Goal: Task Accomplishment & Management: Manage account settings

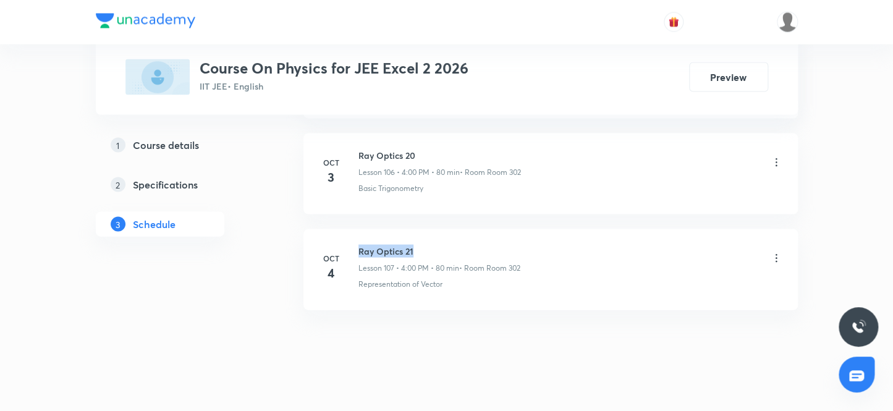
drag, startPoint x: 359, startPoint y: 234, endPoint x: 484, endPoint y: 229, distance: 125.6
click at [484, 245] on h6 "Ray Optics 21" at bounding box center [440, 251] width 162 height 13
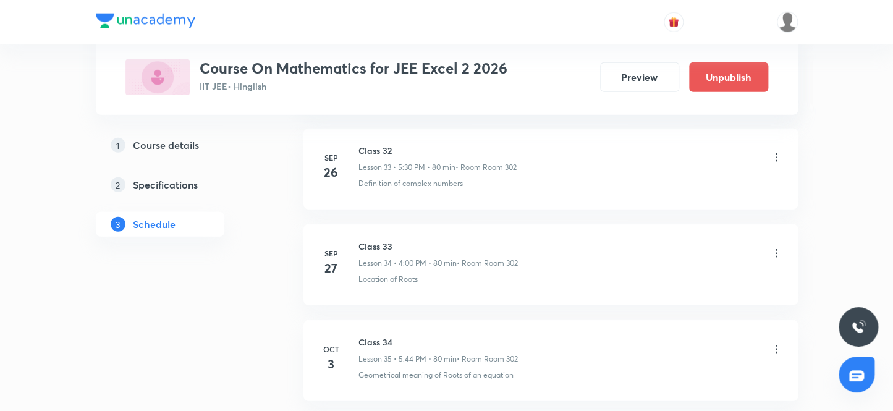
scroll to position [3552, 0]
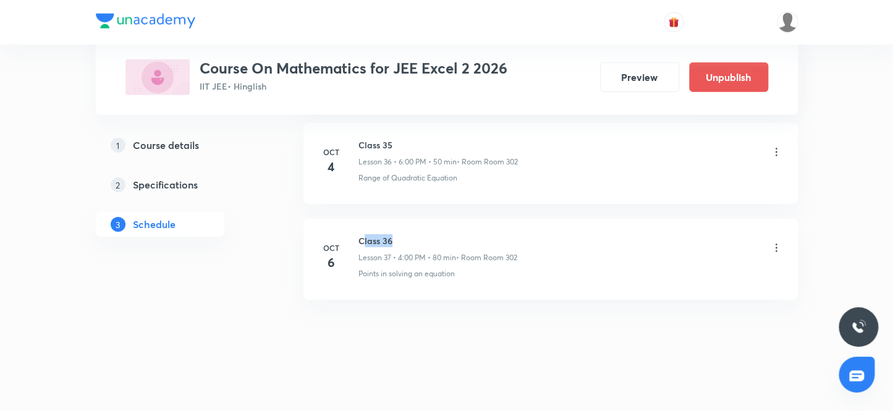
drag, startPoint x: 361, startPoint y: 234, endPoint x: 419, endPoint y: 233, distance: 57.5
click at [419, 234] on h6 "Class 36" at bounding box center [438, 240] width 159 height 13
drag, startPoint x: 357, startPoint y: 231, endPoint x: 425, endPoint y: 231, distance: 67.4
click at [425, 234] on h6 "Class 36" at bounding box center [438, 240] width 159 height 13
copy h6 "Class 36"
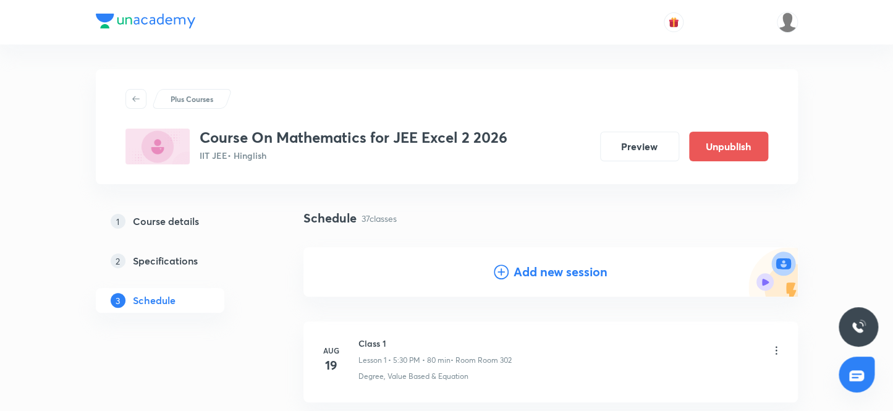
scroll to position [56, 0]
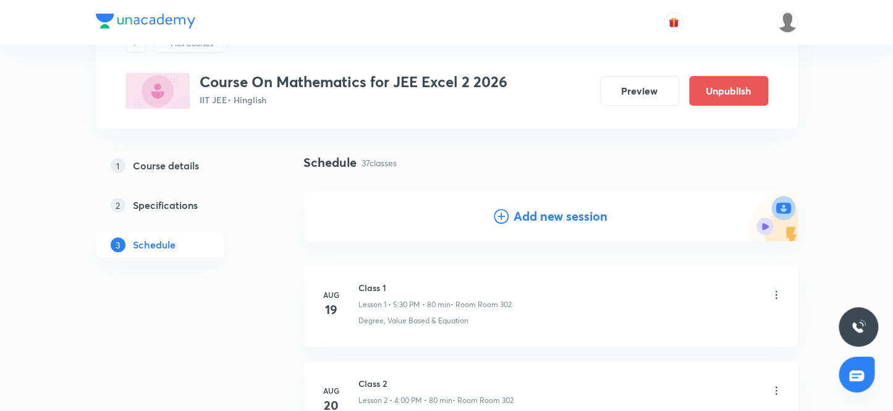
click at [524, 218] on h4 "Add new session" at bounding box center [561, 216] width 94 height 19
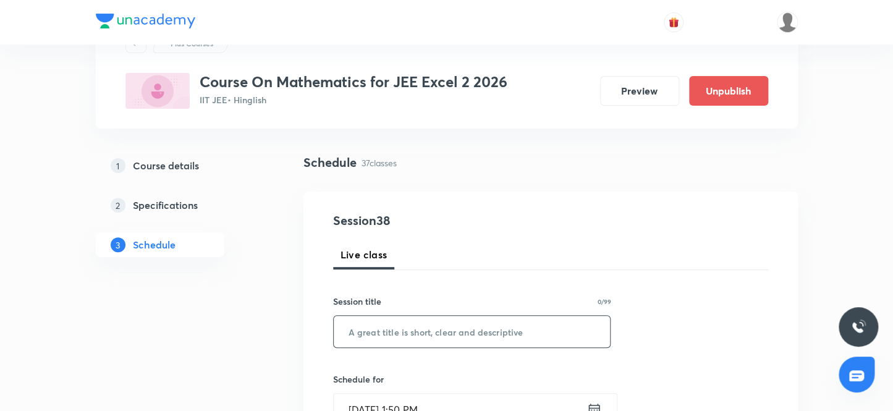
click at [380, 328] on input "text" at bounding box center [472, 332] width 277 height 32
paste input "Class 36"
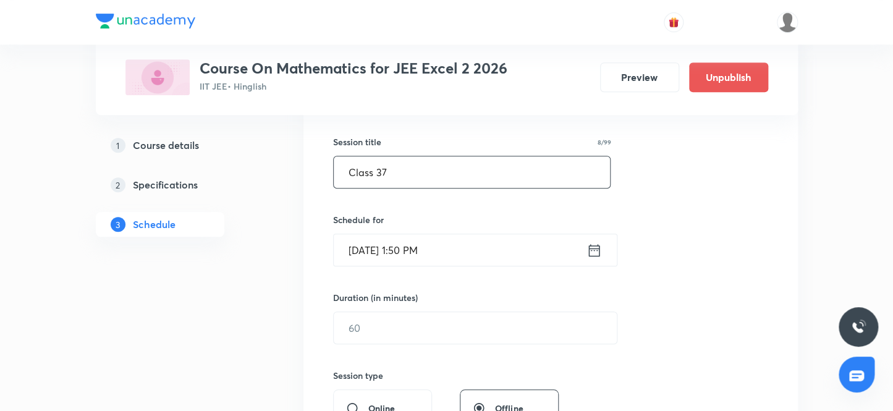
scroll to position [224, 0]
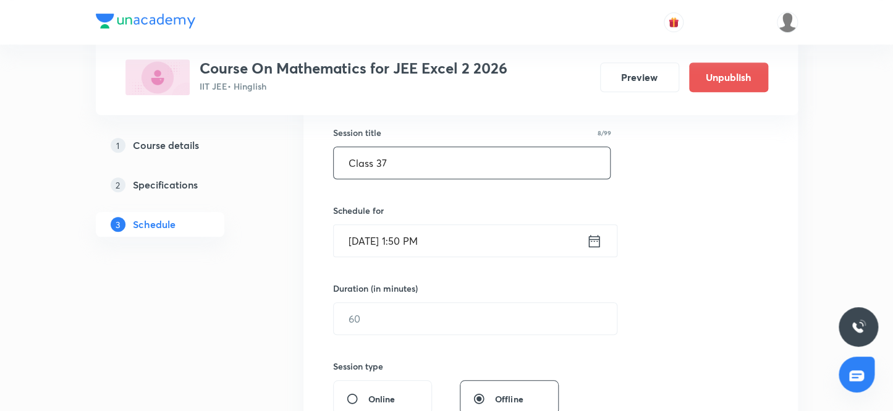
type input "Class 37"
click at [467, 250] on input "Oct 6, 2025, 1:50 PM" at bounding box center [460, 241] width 253 height 32
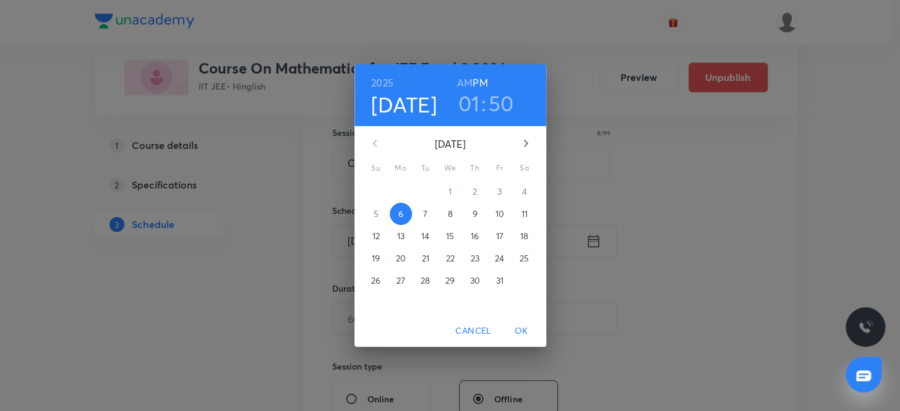
click at [478, 85] on h6 "PM" at bounding box center [479, 82] width 15 height 17
click at [467, 97] on h3 "01" at bounding box center [469, 103] width 22 height 26
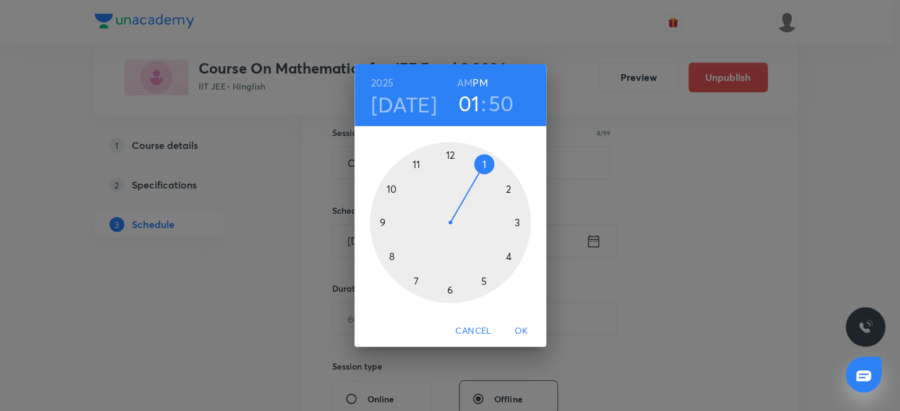
click at [507, 253] on div at bounding box center [450, 222] width 161 height 161
click at [451, 151] on div at bounding box center [450, 222] width 161 height 161
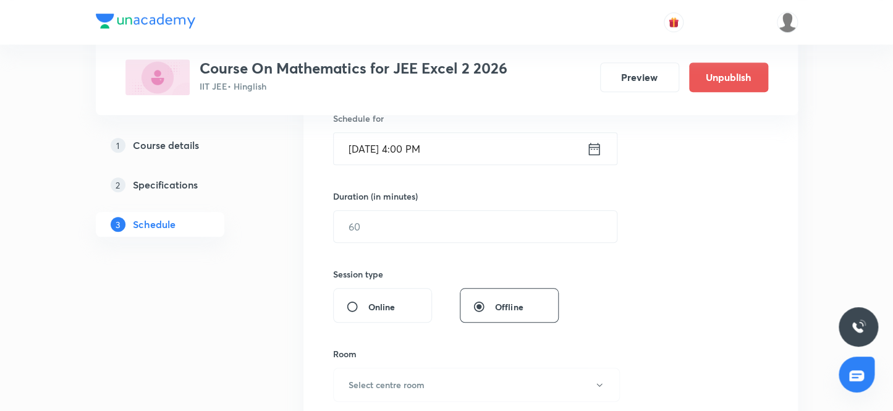
scroll to position [337, 0]
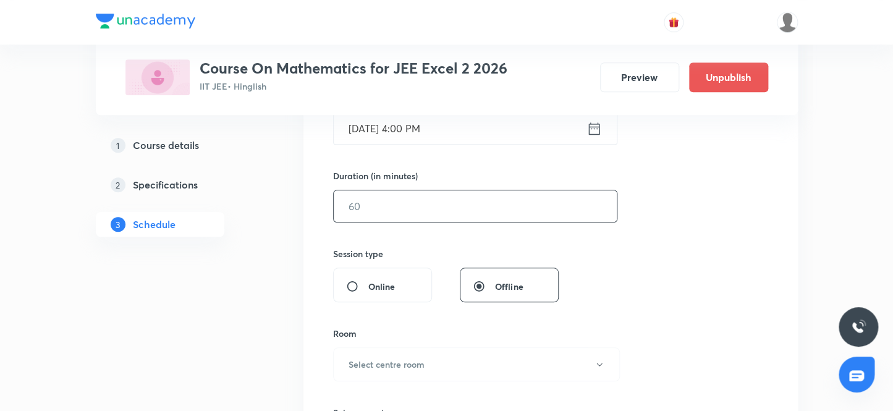
click at [393, 208] on input "text" at bounding box center [475, 206] width 283 height 32
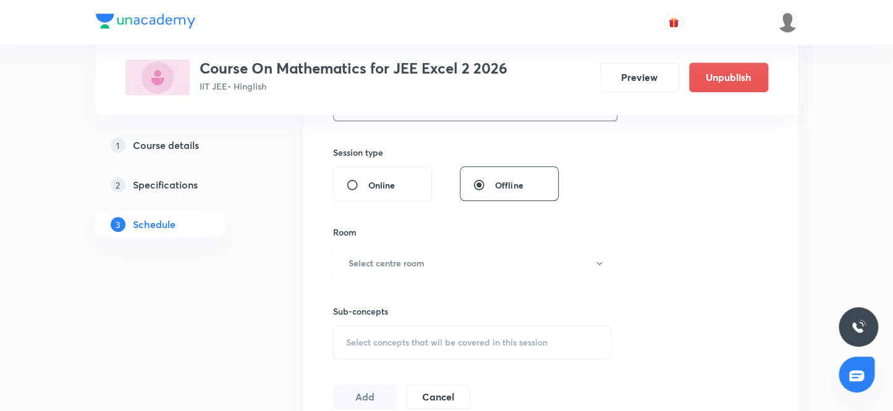
scroll to position [449, 0]
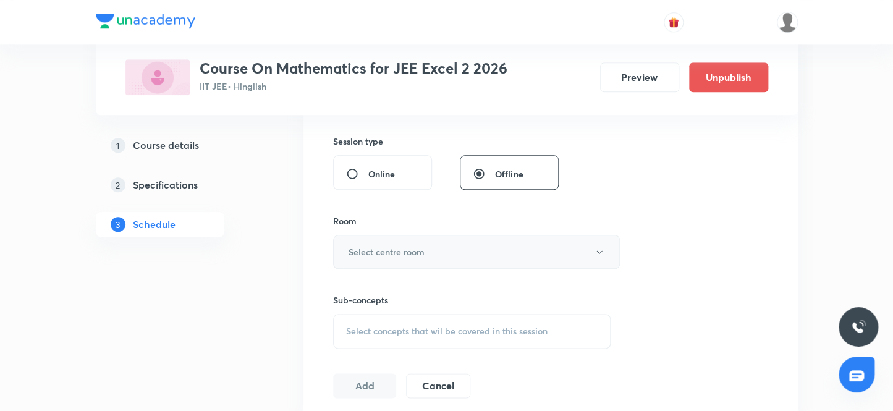
type input "80"
click at [420, 251] on h6 "Select centre room" at bounding box center [387, 251] width 76 height 13
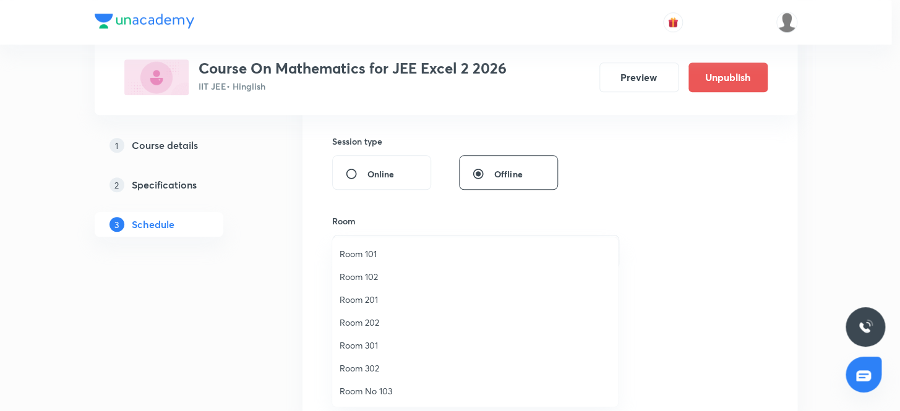
click at [374, 362] on span "Room 302" at bounding box center [474, 368] width 271 height 13
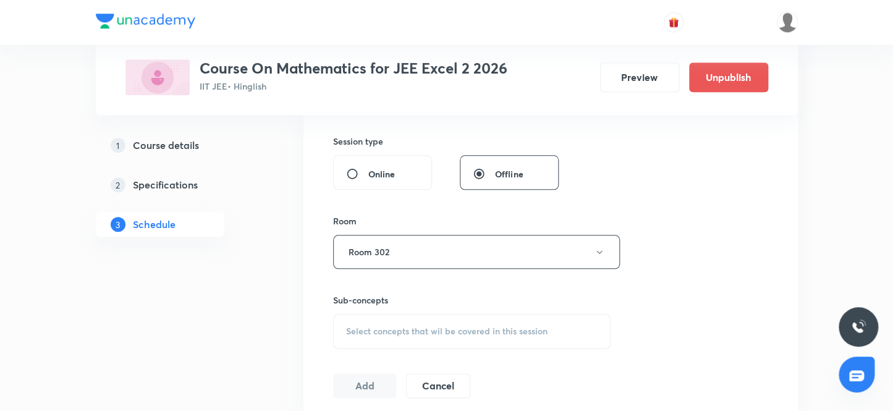
click at [717, 285] on div "Session 38 Live class Session title 8/99 Class 37 ​ Schedule for Oct 6, 2025, 4…" at bounding box center [550, 108] width 435 height 581
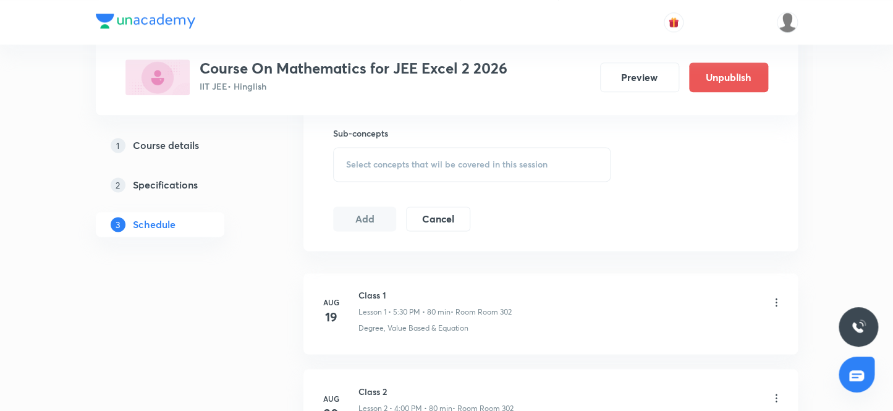
scroll to position [618, 0]
click at [347, 158] on span "Select concepts that wil be covered in this session" at bounding box center [447, 163] width 202 height 10
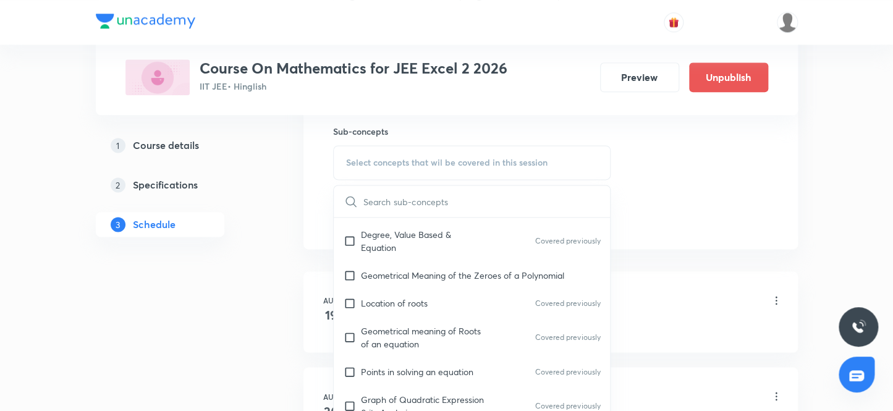
scroll to position [281, 0]
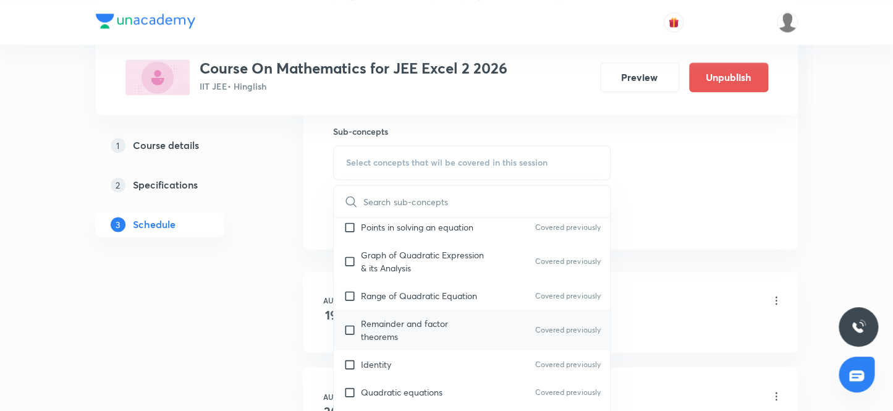
click at [424, 326] on p "Remainder and factor theorems" at bounding box center [423, 330] width 125 height 26
checkbox input "true"
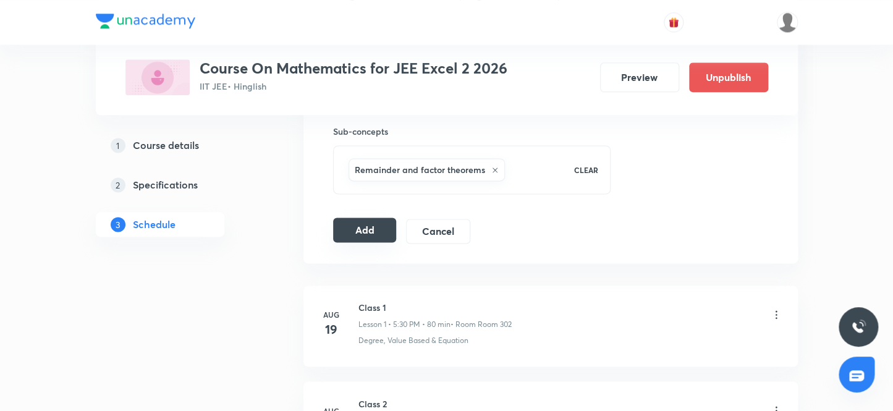
click at [385, 236] on button "Add" at bounding box center [365, 230] width 64 height 25
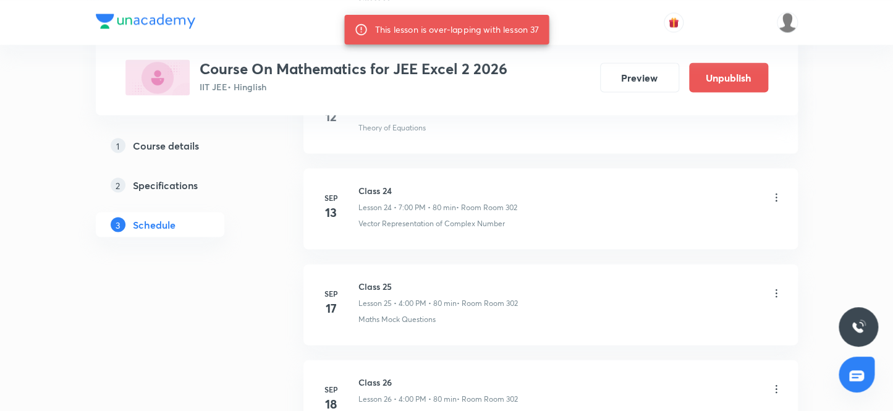
scroll to position [4134, 0]
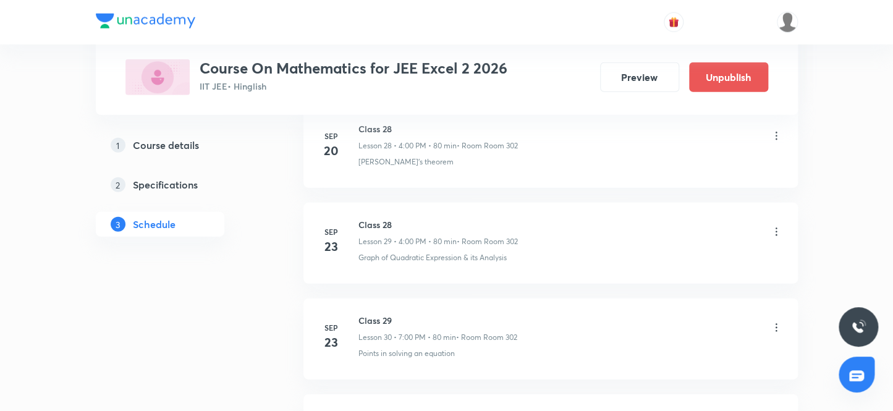
scroll to position [4119, 0]
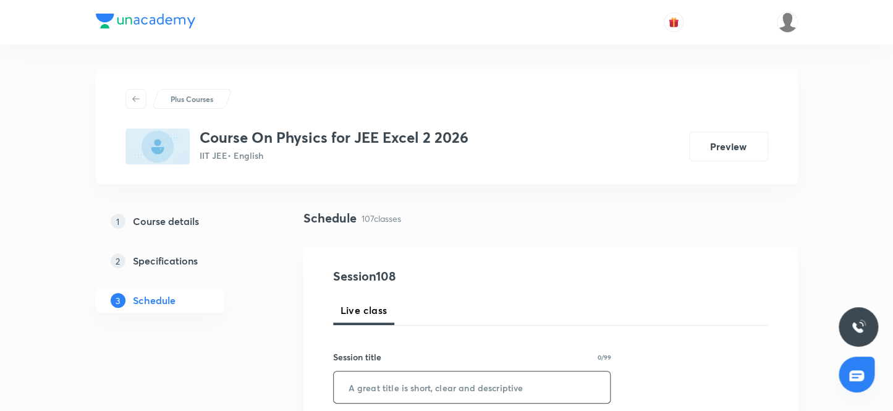
click at [380, 378] on input "text" at bounding box center [472, 388] width 277 height 32
paste input "( Modern Physics 1"
drag, startPoint x: 352, startPoint y: 385, endPoint x: 333, endPoint y: 386, distance: 19.8
click at [334, 386] on input "( Modern Physics 1" at bounding box center [472, 388] width 277 height 32
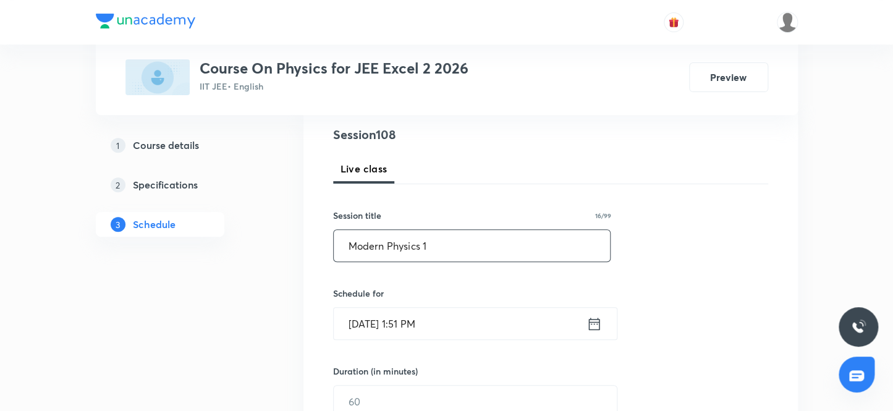
scroll to position [168, 0]
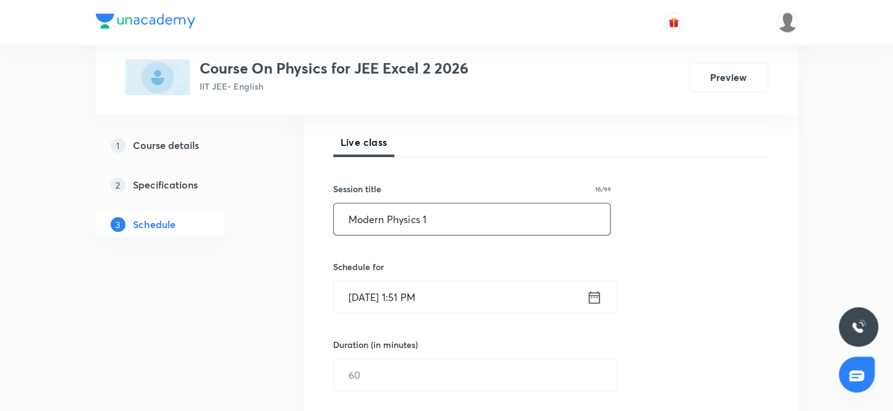
type input "Modern Physics 1"
click at [446, 302] on input "Oct 6, 2025, 1:51 PM" at bounding box center [460, 297] width 253 height 32
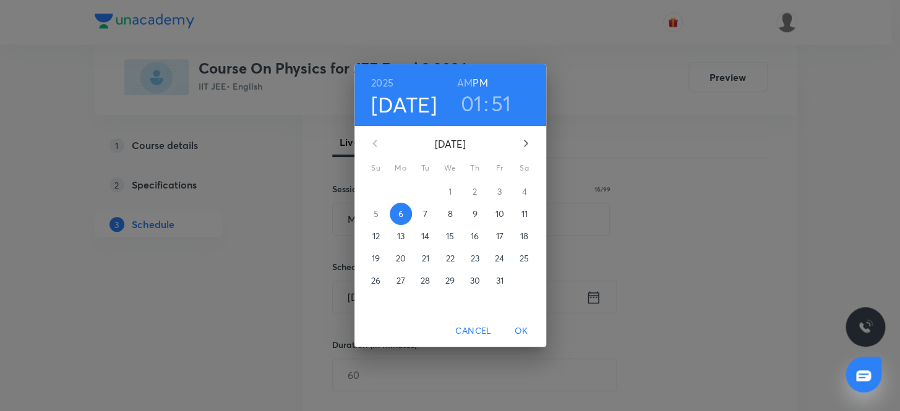
click at [470, 111] on h3 "01" at bounding box center [472, 103] width 22 height 26
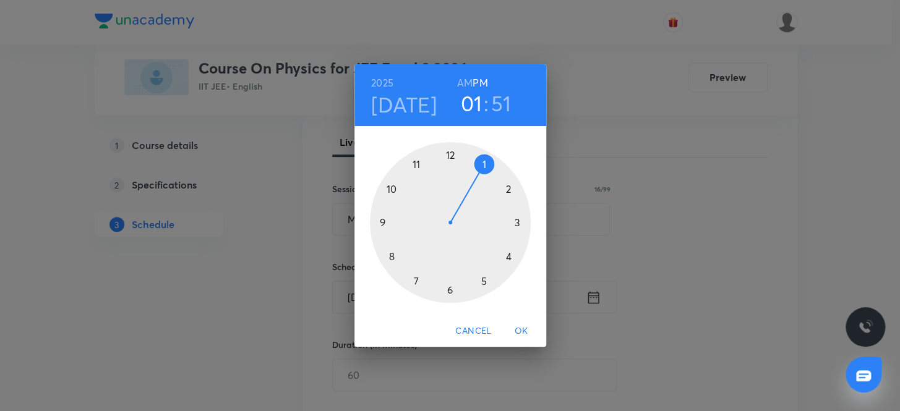
click at [503, 255] on div at bounding box center [450, 222] width 161 height 161
click at [447, 154] on div at bounding box center [450, 222] width 161 height 161
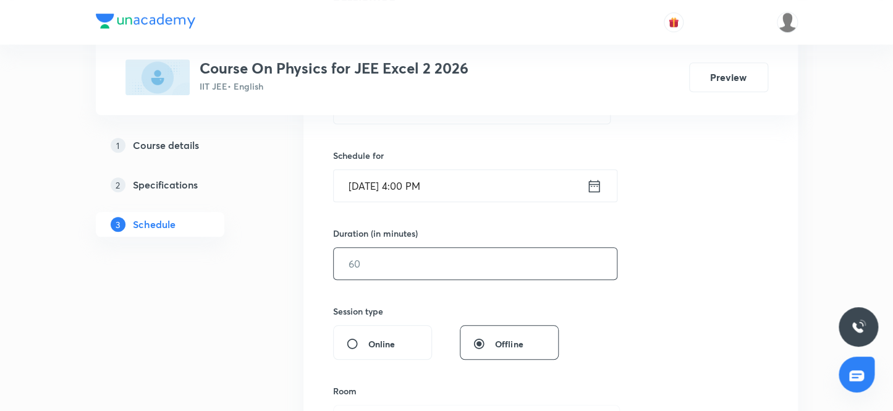
scroll to position [281, 0]
click at [416, 271] on input "text" at bounding box center [475, 263] width 283 height 32
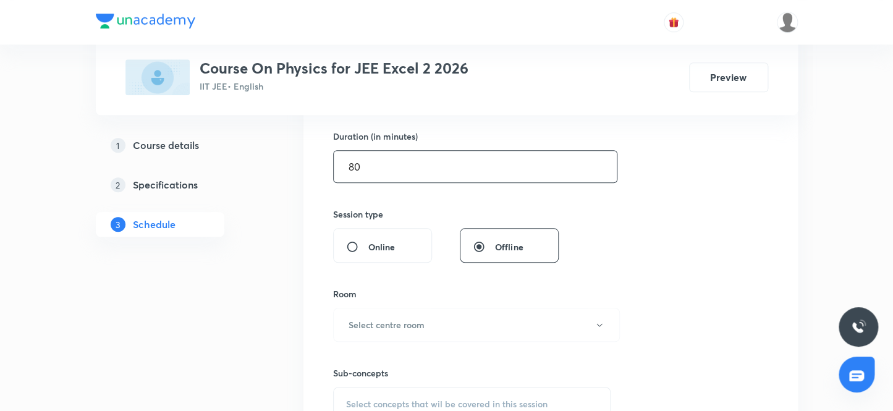
scroll to position [393, 0]
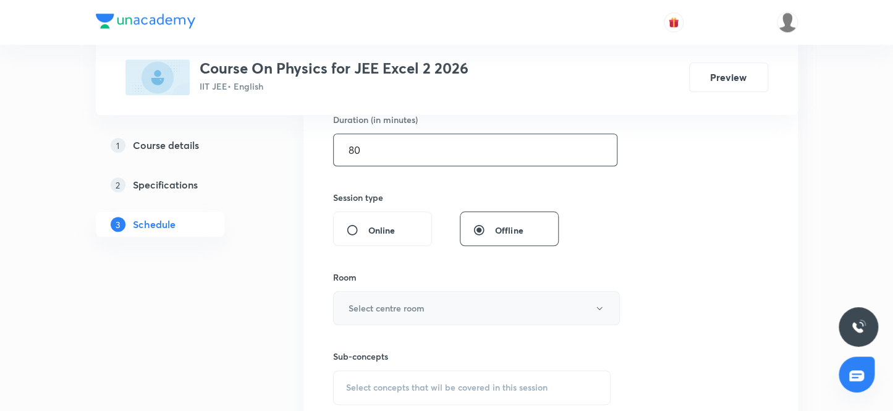
type input "80"
click at [385, 302] on h6 "Select centre room" at bounding box center [387, 308] width 76 height 13
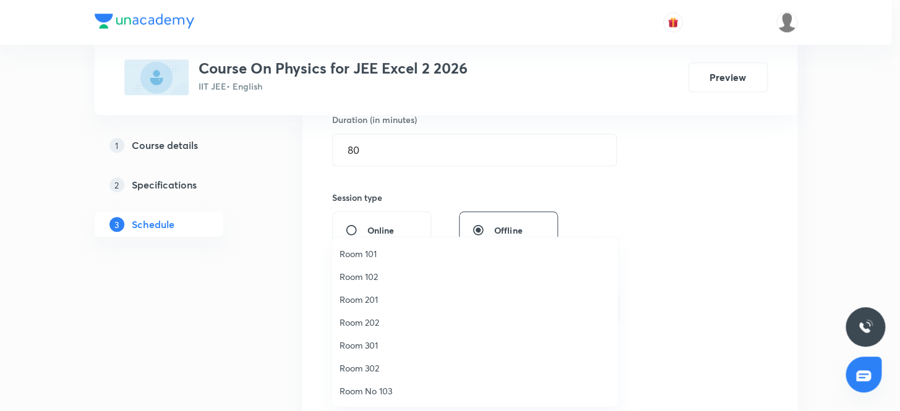
click at [382, 369] on span "Room 302" at bounding box center [474, 368] width 271 height 13
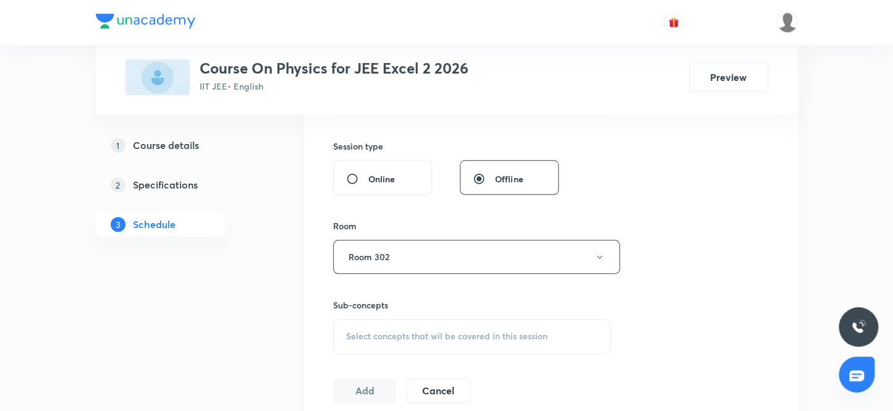
scroll to position [506, 0]
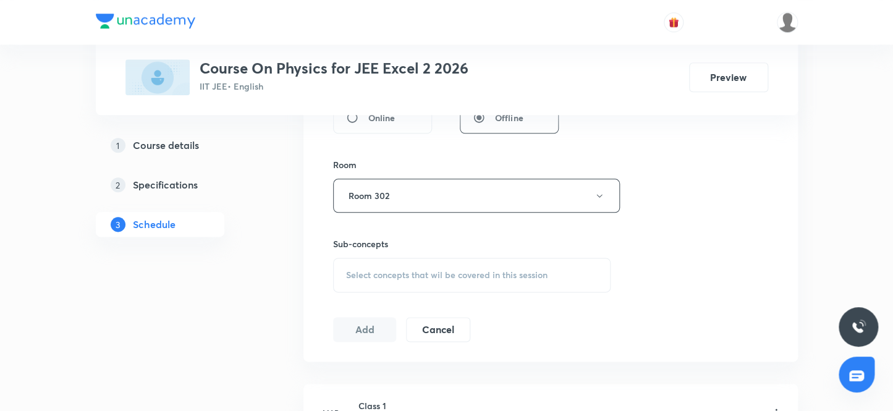
click at [350, 272] on span "Select concepts that wil be covered in this session" at bounding box center [447, 275] width 202 height 10
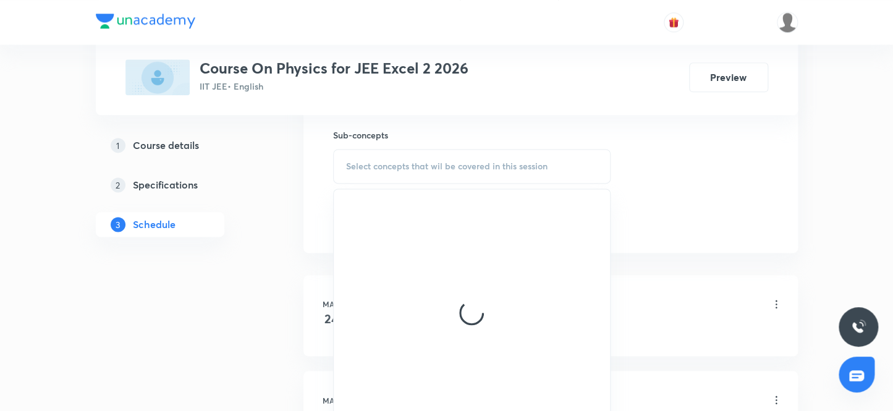
scroll to position [618, 0]
click at [381, 166] on span "Select concepts that wil be covered in this session" at bounding box center [447, 163] width 202 height 10
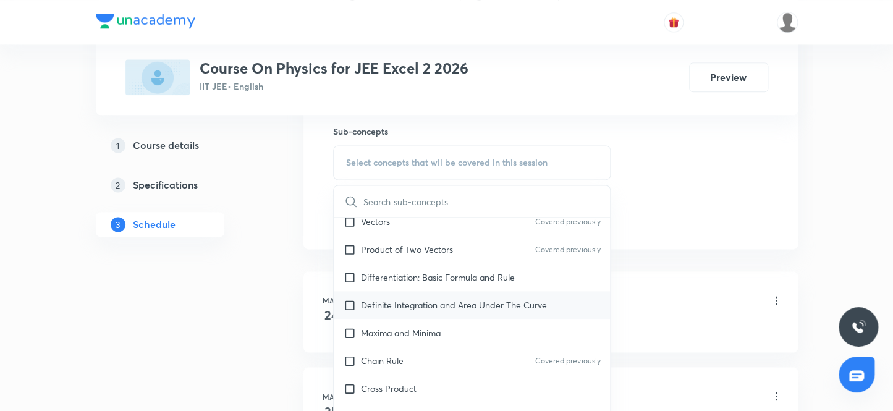
click at [485, 310] on p "Definite Integration and Area Under The Curve" at bounding box center [454, 305] width 186 height 13
checkbox input "true"
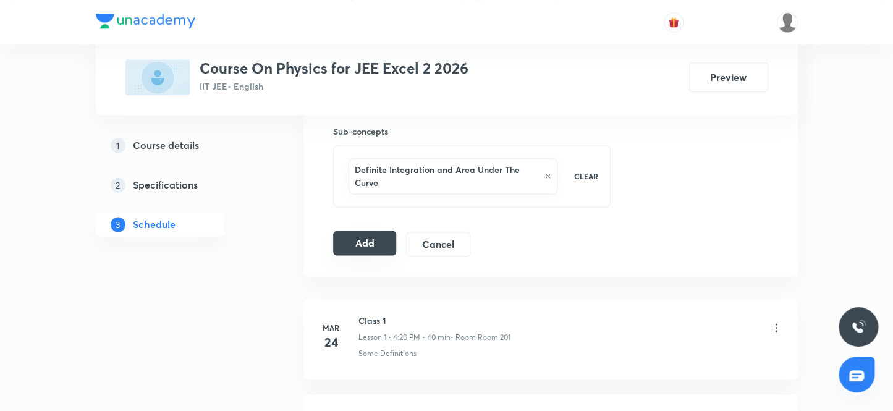
click at [377, 244] on button "Add" at bounding box center [365, 243] width 64 height 25
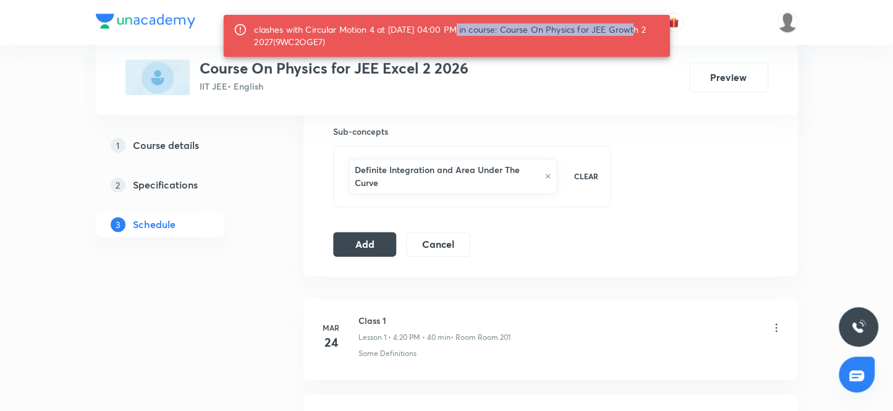
drag, startPoint x: 451, startPoint y: 29, endPoint x: 632, endPoint y: 32, distance: 180.5
click at [632, 32] on div "clashes with Circular Motion 4 at 06 Oct 2025 04:00 PM in course: Course On Phy…" at bounding box center [457, 36] width 406 height 35
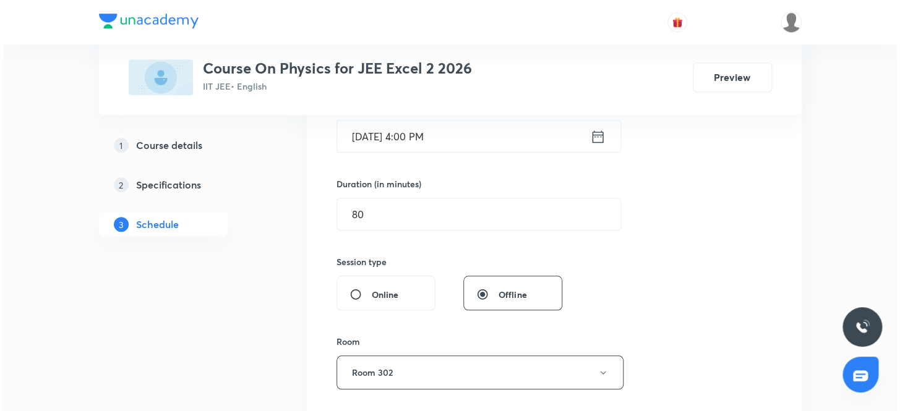
scroll to position [224, 0]
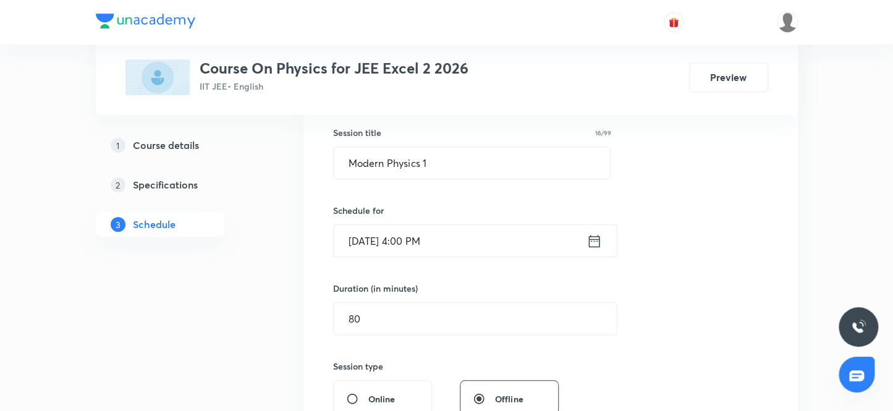
click at [454, 245] on input "Oct 6, 2025, 4:00 PM" at bounding box center [460, 241] width 253 height 32
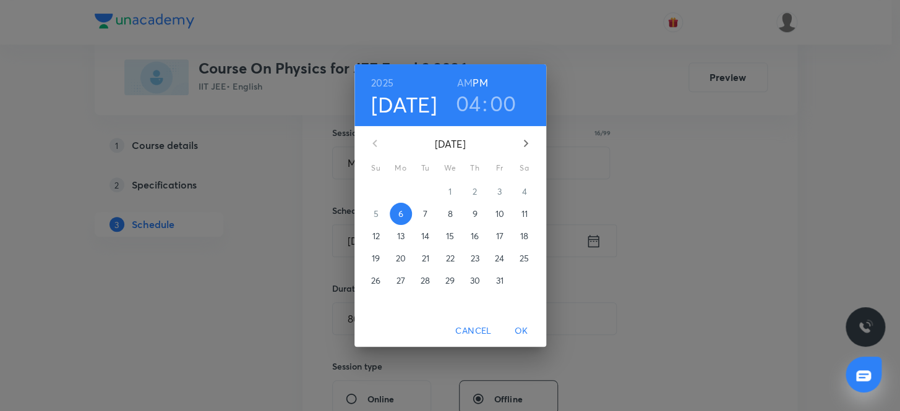
click at [466, 100] on h3 "04" at bounding box center [468, 103] width 25 height 26
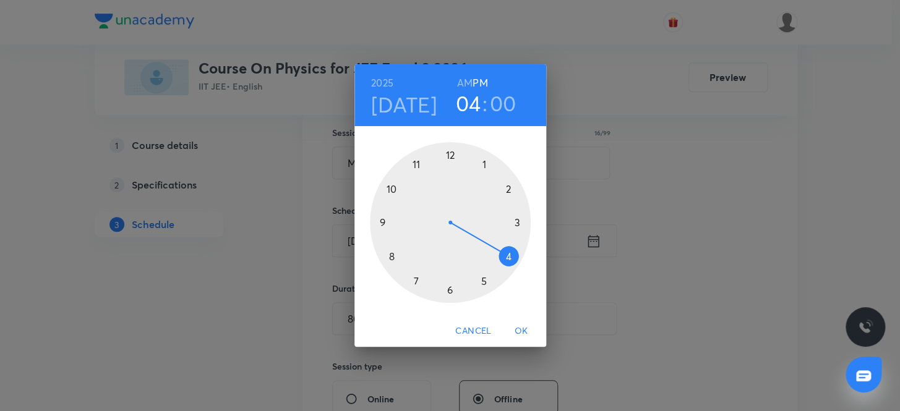
click at [479, 276] on div at bounding box center [450, 222] width 161 height 161
click at [445, 288] on div at bounding box center [450, 222] width 161 height 161
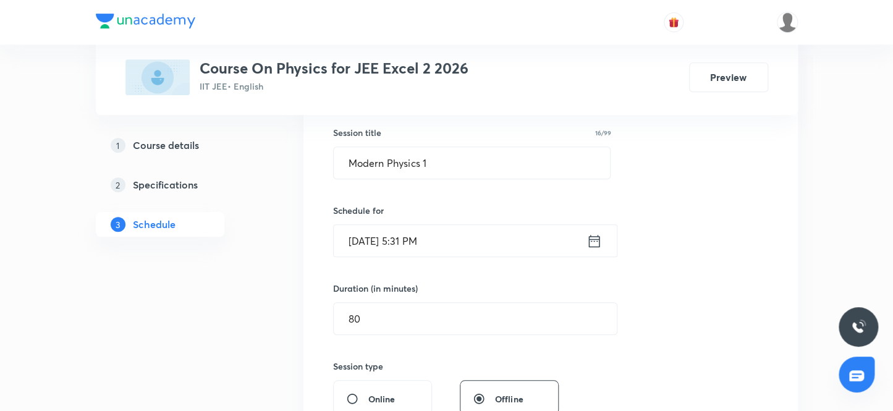
click at [462, 241] on input "Oct 6, 2025, 5:31 PM" at bounding box center [460, 241] width 253 height 32
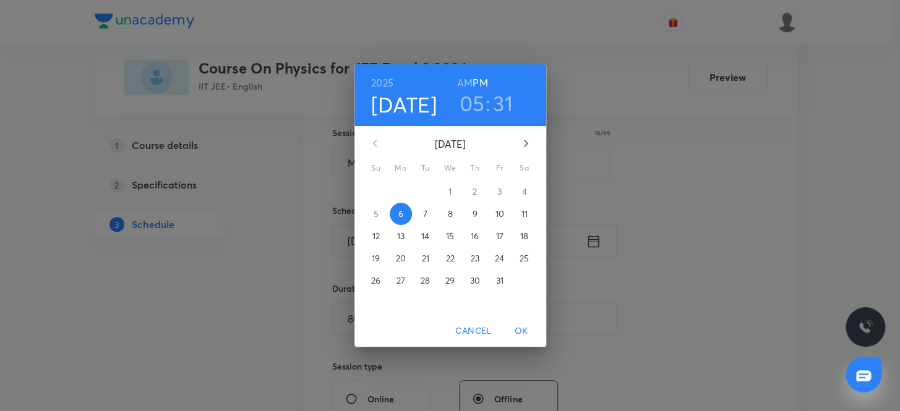
click at [696, 271] on div "2025 Oct 6 05 : 31 AM PM October 2025 Su Mo Tu We Th Fr Sa 28 29 30 1 2 3 4 5 6…" at bounding box center [450, 205] width 900 height 411
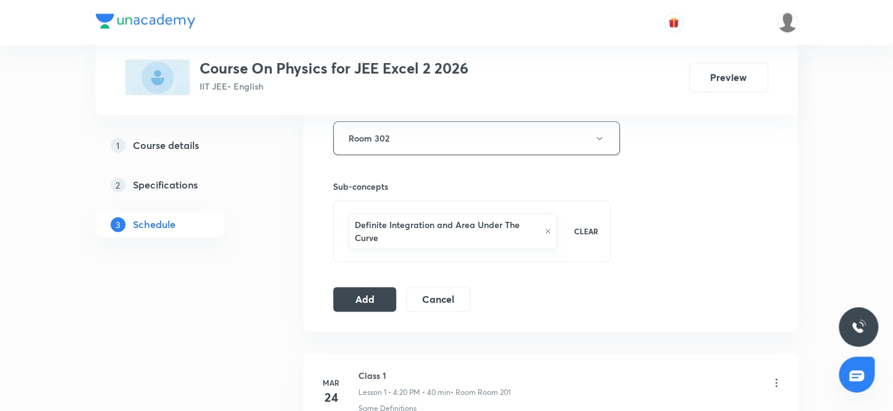
scroll to position [618, 0]
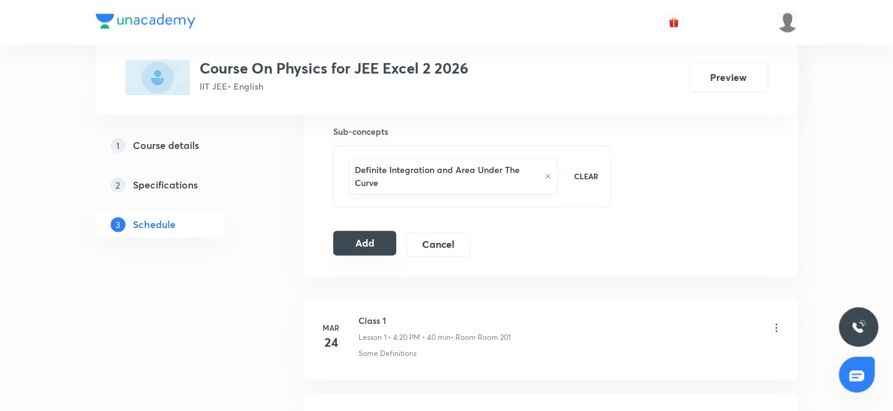
click at [366, 244] on button "Add" at bounding box center [365, 243] width 64 height 25
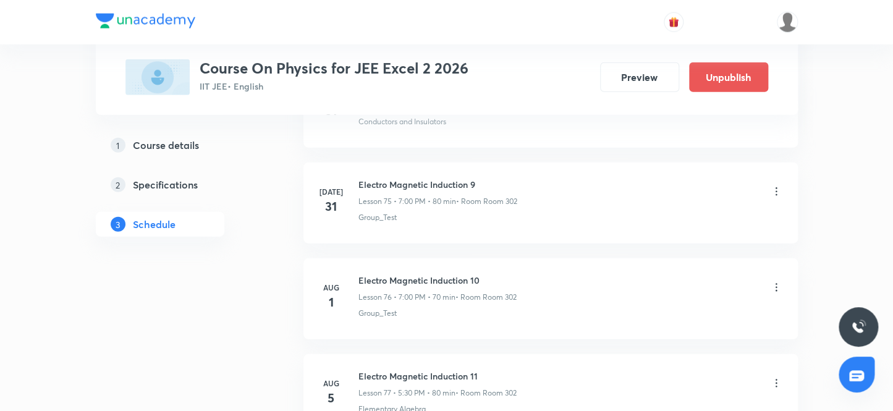
scroll to position [10346, 0]
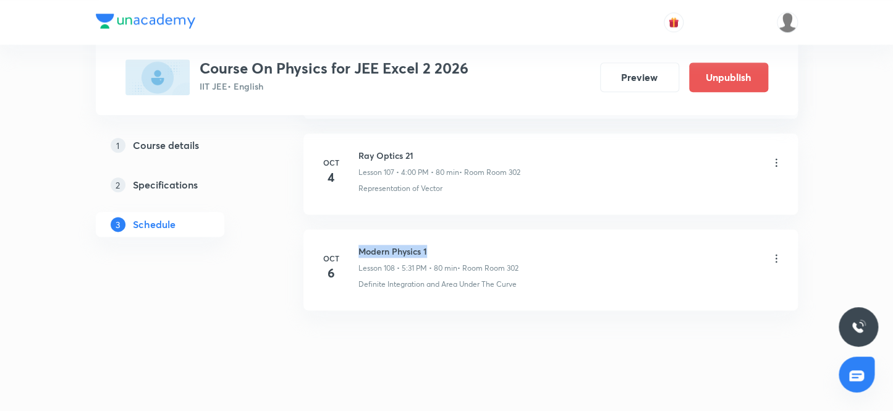
drag, startPoint x: 359, startPoint y: 235, endPoint x: 496, endPoint y: 236, distance: 137.3
click at [496, 245] on h6 "Modern Physics 1" at bounding box center [439, 251] width 160 height 13
click at [487, 404] on div at bounding box center [446, 415] width 893 height 22
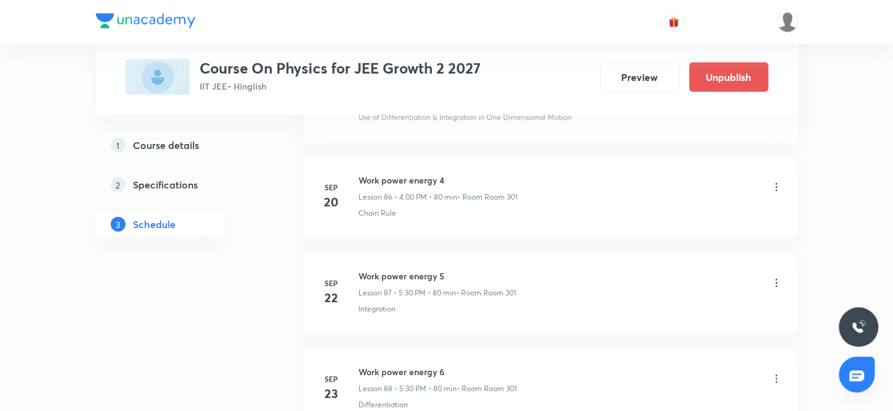
scroll to position [9748, 0]
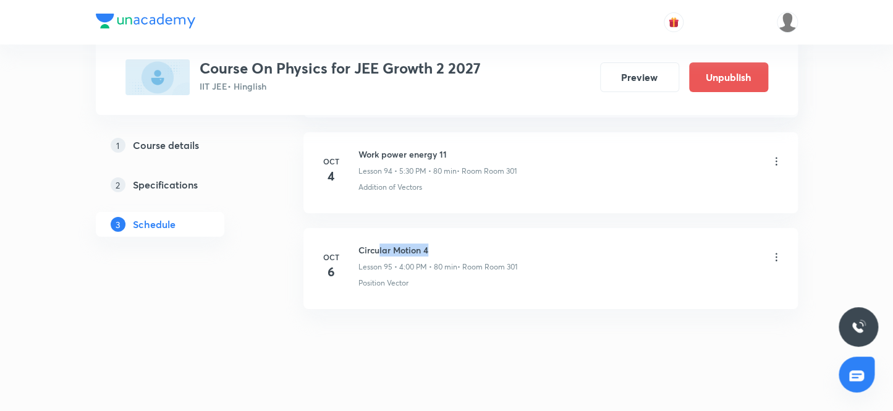
drag, startPoint x: 377, startPoint y: 226, endPoint x: 515, endPoint y: 249, distance: 139.8
click at [500, 231] on li "Oct 6 Circular Motion 4 Lesson 95 • 4:00 PM • 80 min • Room Room 301 Position V…" at bounding box center [551, 268] width 495 height 81
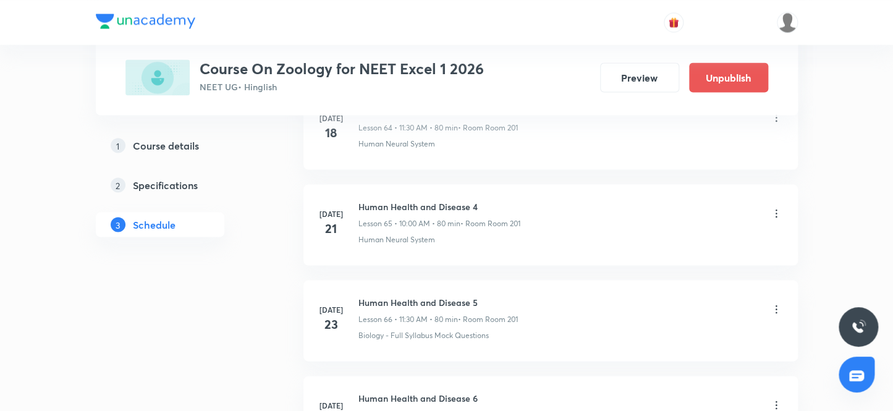
scroll to position [10722, 0]
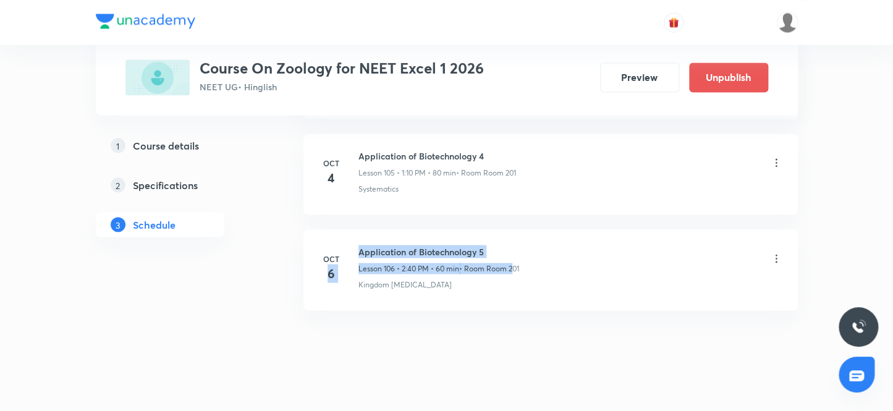
drag, startPoint x: 354, startPoint y: 236, endPoint x: 513, endPoint y: 247, distance: 159.3
click at [513, 247] on div "[DATE] Application of Biotechnology 5 Lesson 106 • 2:40 PM • 60 min • Room Room…" at bounding box center [551, 267] width 464 height 45
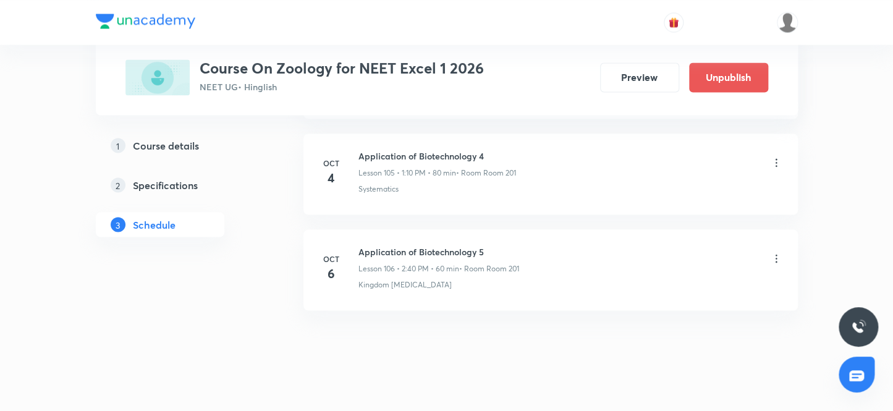
click at [360, 245] on h6 "Application of Biotechnology 5" at bounding box center [439, 251] width 161 height 13
click at [773, 252] on icon at bounding box center [776, 258] width 12 height 12
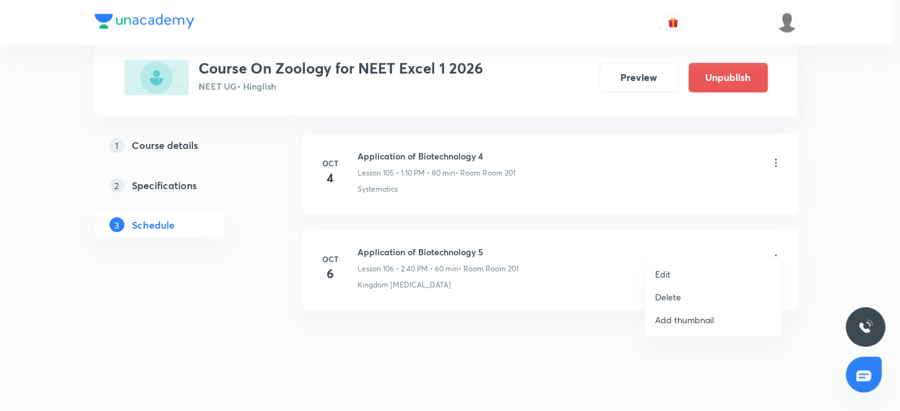
click at [690, 293] on li "Delete" at bounding box center [712, 297] width 135 height 23
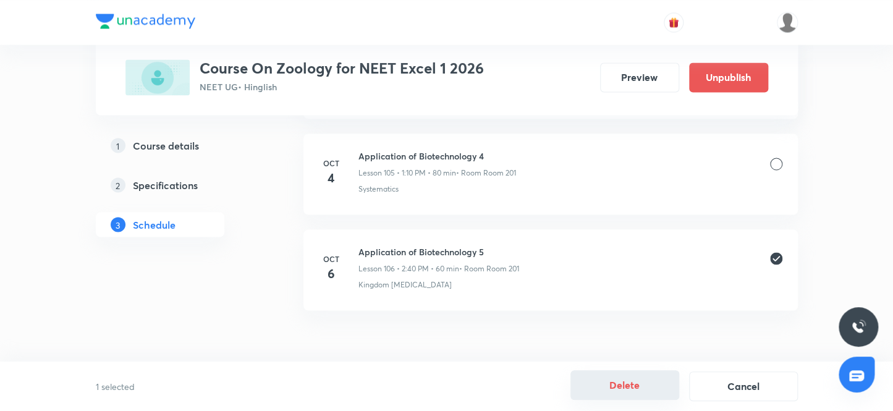
click at [643, 386] on button "Delete" at bounding box center [625, 385] width 109 height 30
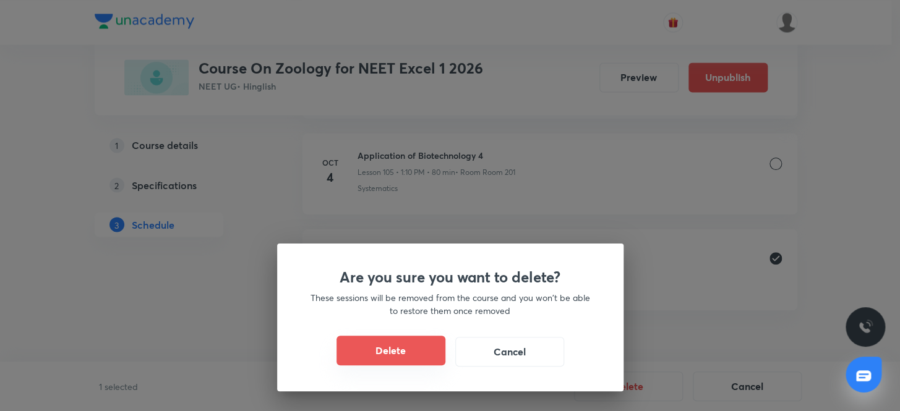
click at [388, 336] on button "Delete" at bounding box center [390, 351] width 109 height 30
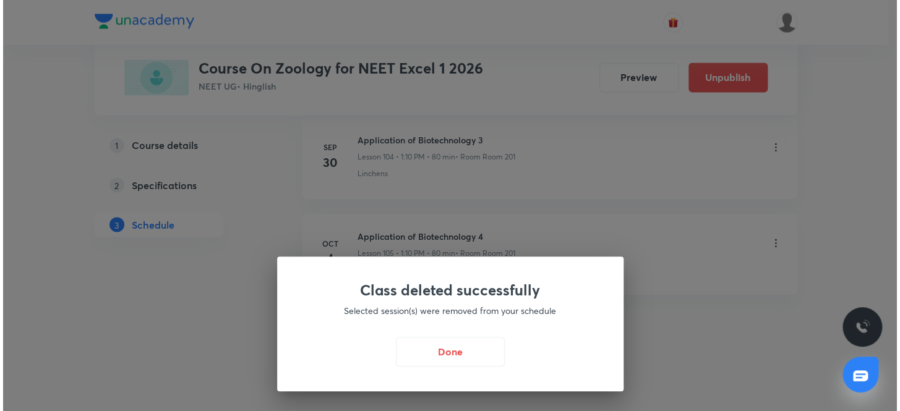
scroll to position [10627, 0]
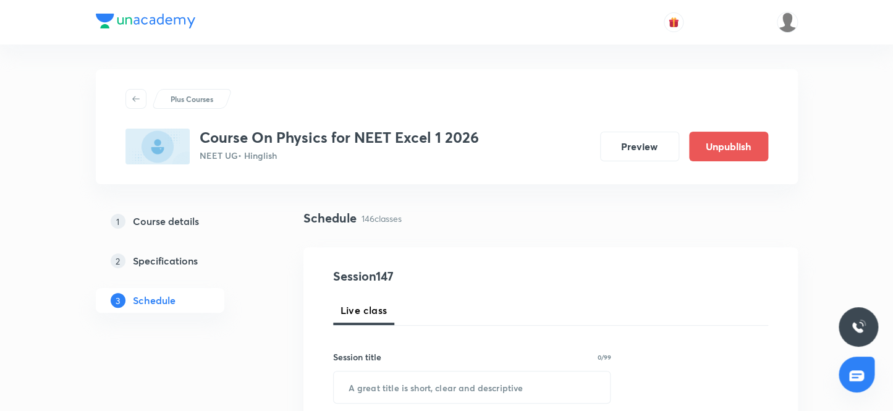
scroll to position [14628, 0]
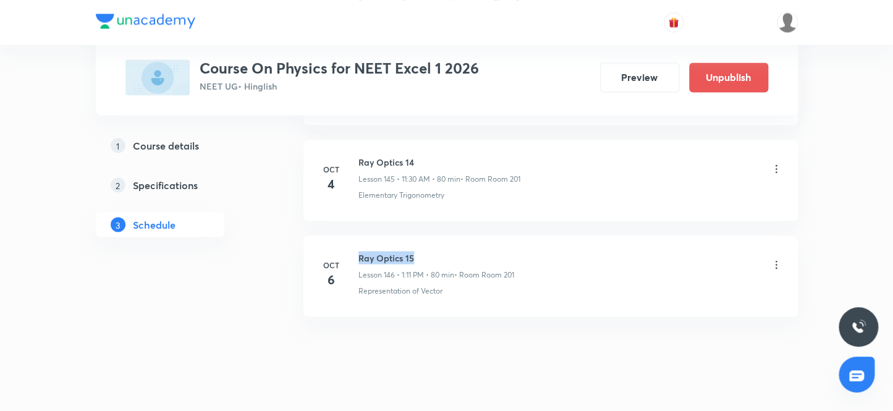
drag, startPoint x: 404, startPoint y: 235, endPoint x: 445, endPoint y: 235, distance: 40.8
click at [445, 251] on div "[DATE] Ray Optics 15 Lesson 146 • 1:11 PM • 80 min • Room Room 201 Representati…" at bounding box center [551, 273] width 464 height 45
copy h6 "Ray Optics 15"
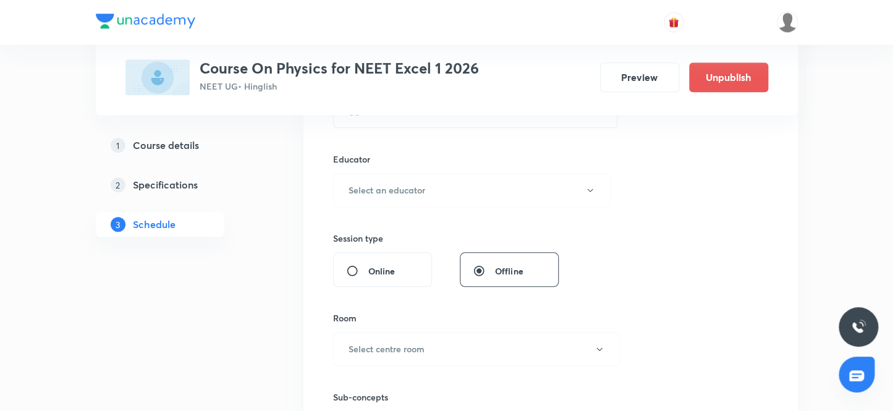
scroll to position [0, 0]
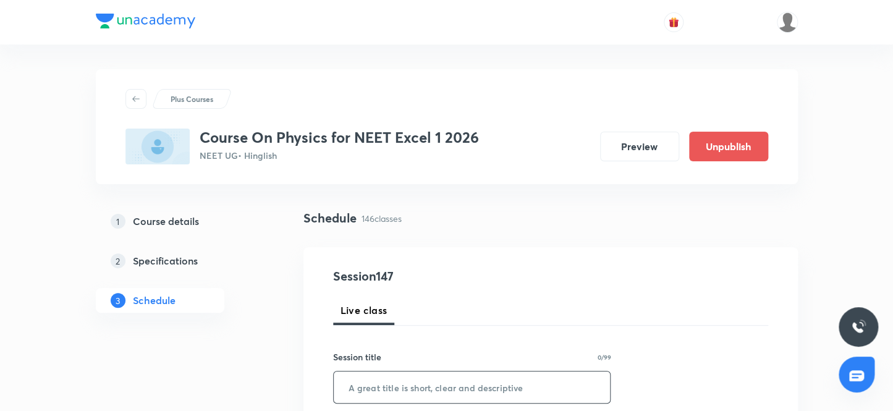
click at [455, 389] on input "text" at bounding box center [472, 388] width 277 height 32
paste input "Ray Optics 15"
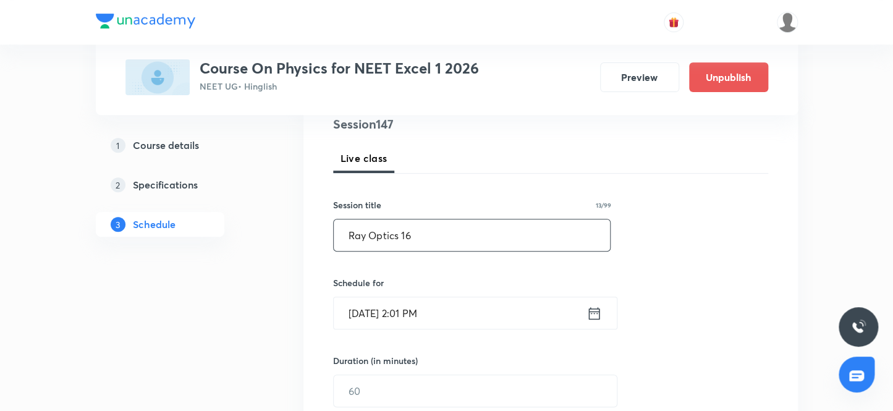
scroll to position [168, 0]
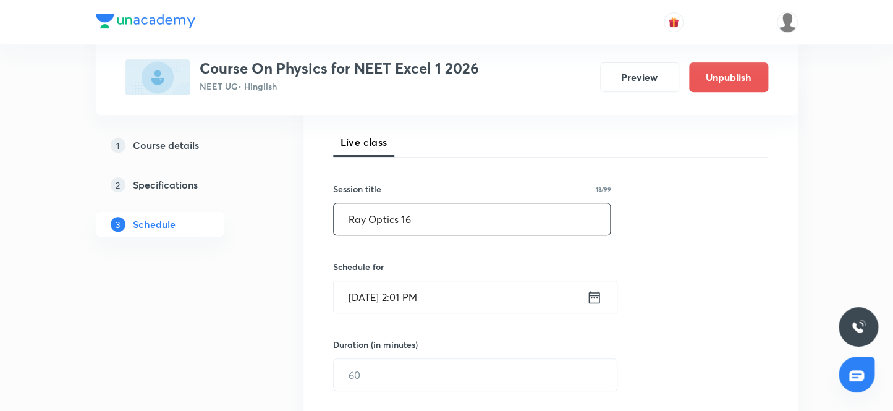
type input "Ray Optics 16"
click at [444, 301] on input "[DATE] 2:01 PM" at bounding box center [460, 297] width 253 height 32
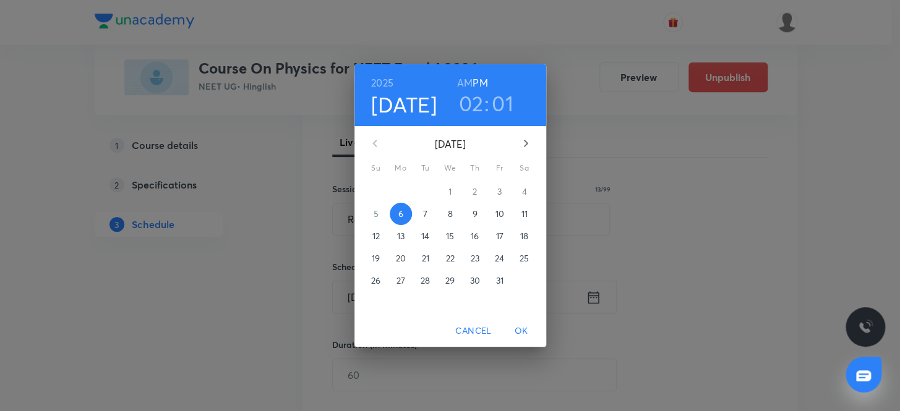
click at [464, 110] on h3 "02" at bounding box center [470, 103] width 25 height 26
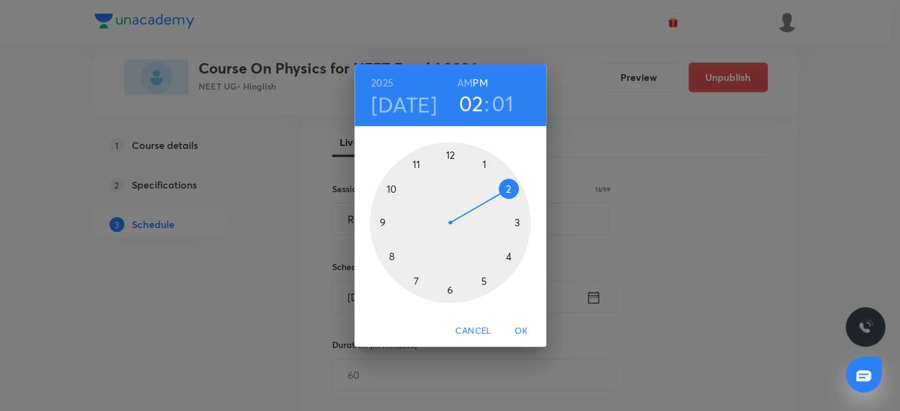
click at [506, 185] on div at bounding box center [450, 222] width 161 height 161
click at [391, 254] on div at bounding box center [450, 222] width 161 height 161
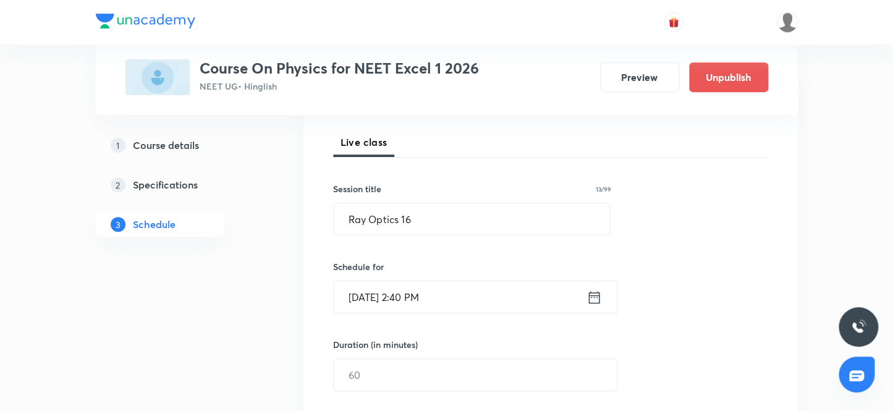
scroll to position [224, 0]
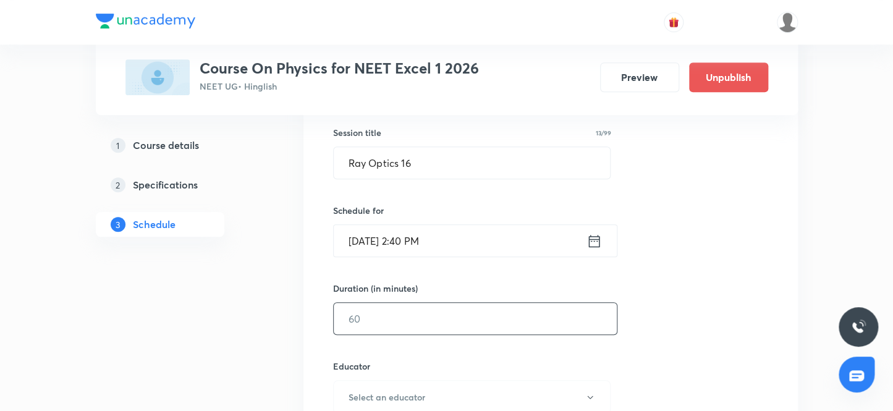
click at [414, 320] on input "text" at bounding box center [475, 319] width 283 height 32
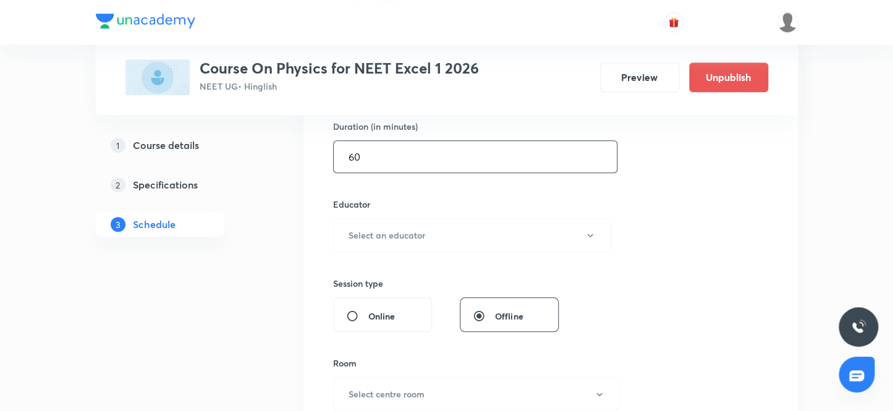
scroll to position [393, 0]
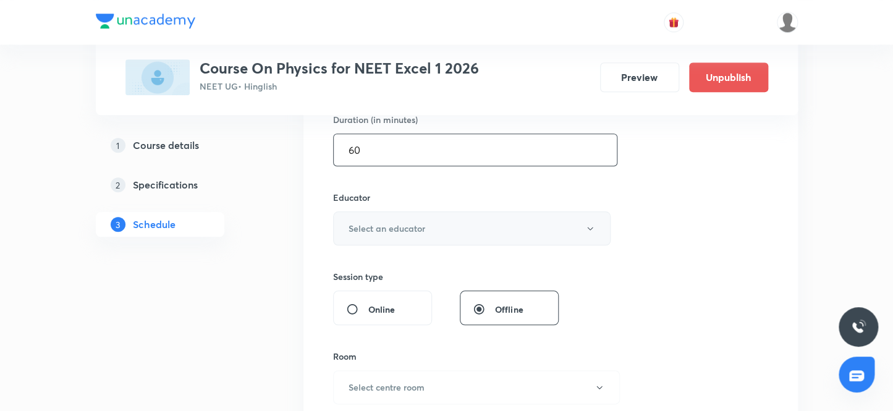
type input "60"
click at [404, 229] on h6 "Select an educator" at bounding box center [387, 228] width 77 height 13
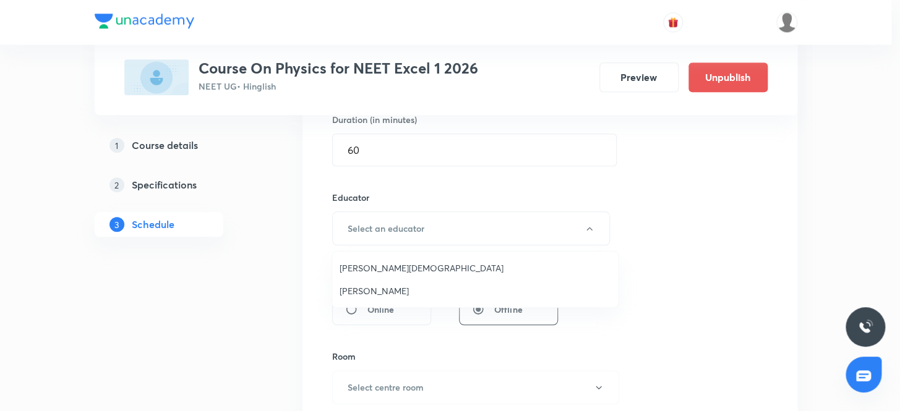
click at [375, 262] on span "[PERSON_NAME][DEMOGRAPHIC_DATA]" at bounding box center [474, 268] width 271 height 13
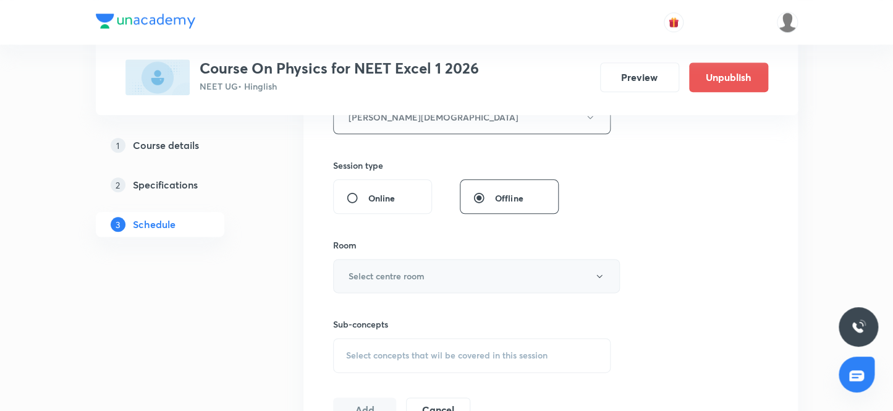
scroll to position [506, 0]
click at [411, 270] on h6 "Select centre room" at bounding box center [387, 274] width 76 height 13
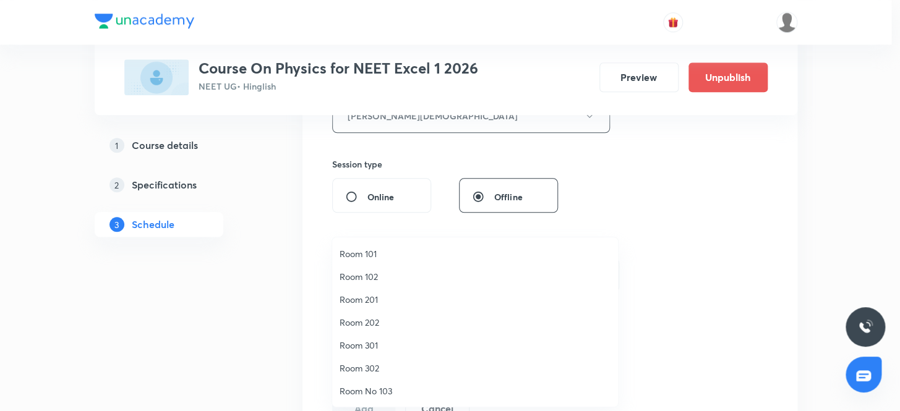
click at [375, 300] on span "Room 201" at bounding box center [474, 299] width 271 height 13
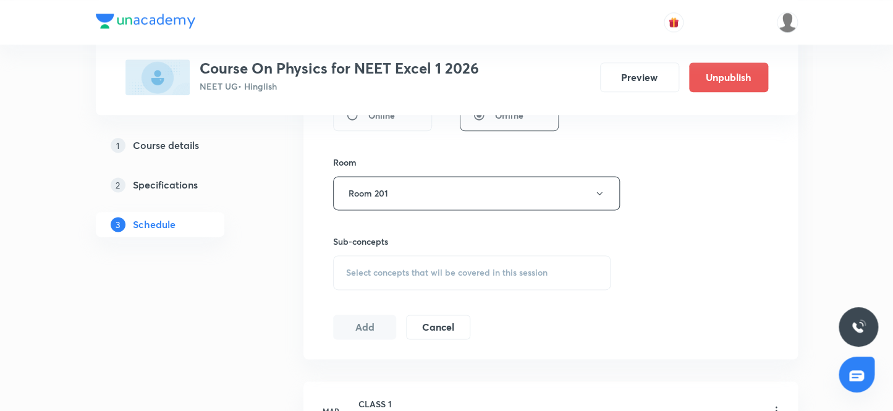
scroll to position [674, 0]
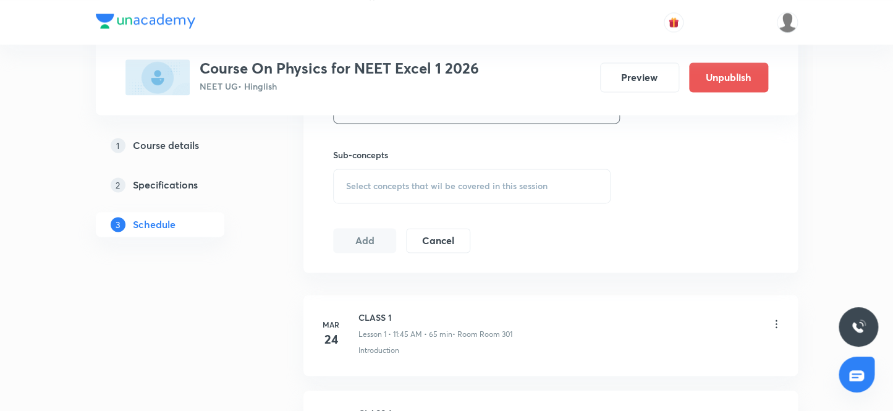
click at [404, 185] on span "Select concepts that wil be covered in this session" at bounding box center [447, 186] width 202 height 10
click at [389, 190] on div "Select concepts that wil be covered in this session" at bounding box center [472, 186] width 278 height 35
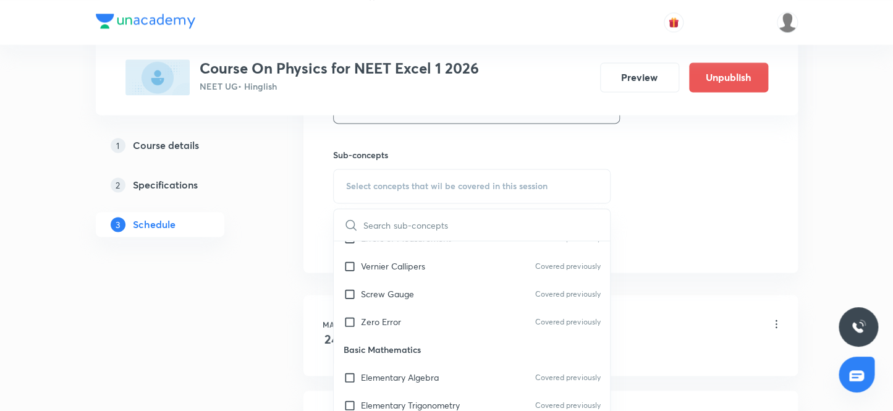
scroll to position [618, 0]
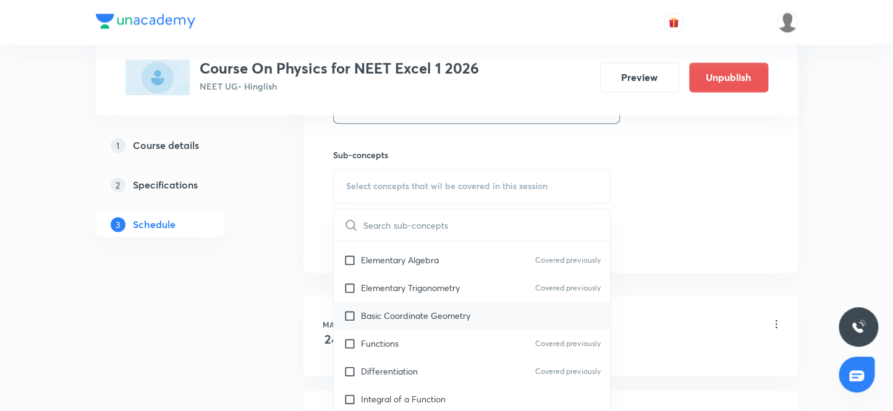
click at [412, 310] on p "Basic Coordinate Geometry" at bounding box center [415, 315] width 109 height 13
checkbox input "true"
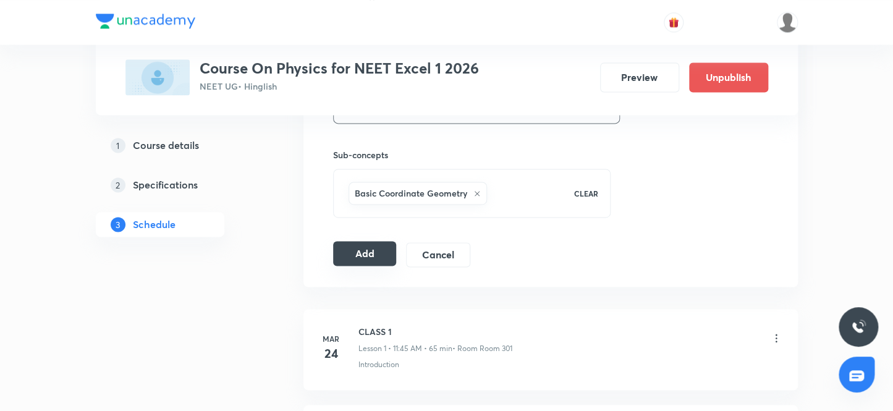
click at [348, 252] on button "Add" at bounding box center [365, 253] width 64 height 25
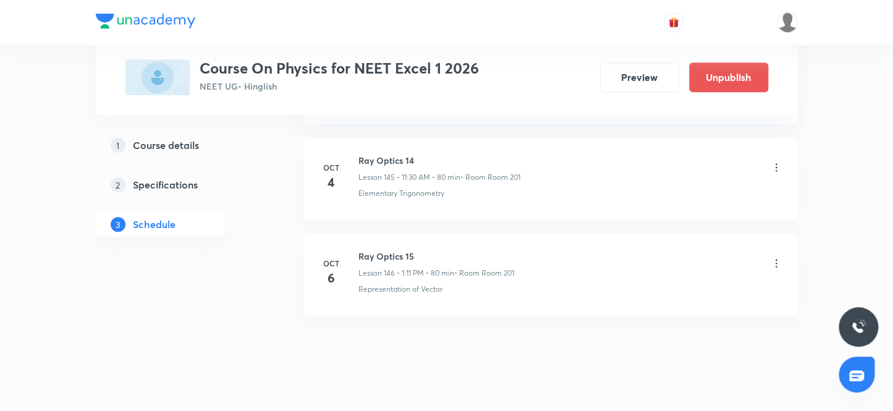
scroll to position [14077, 0]
